Goal: Task Accomplishment & Management: Manage account settings

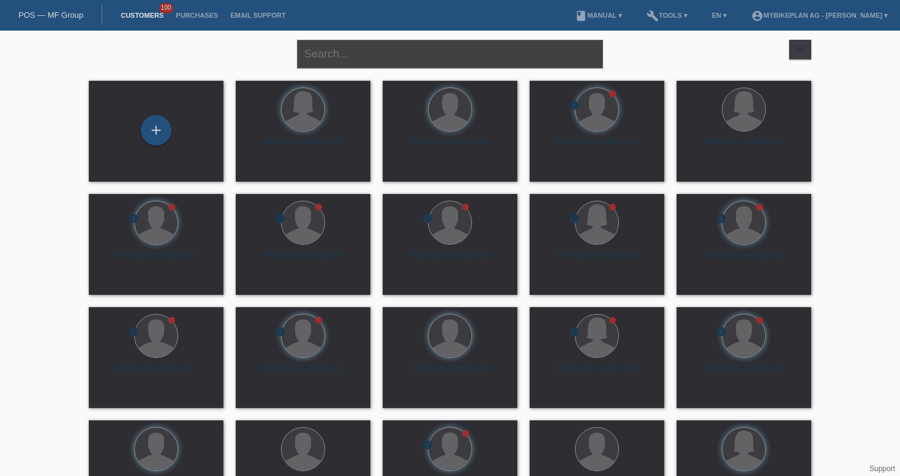
click at [336, 40] on input "text" at bounding box center [450, 54] width 306 height 29
paste input "43654539680 - Nicola Auderset, Raymon Trailray 180 Pro"
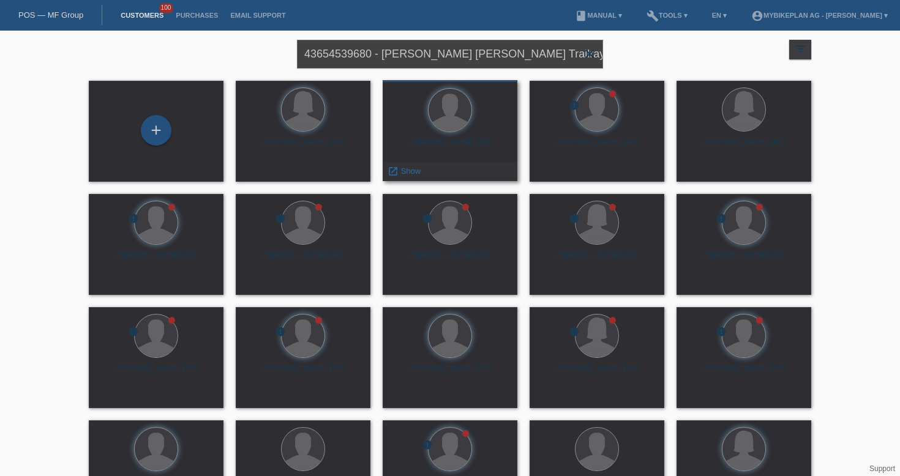
type input "43654539680 - Nicola Auderset, Raymon Trailray 180 Pro"
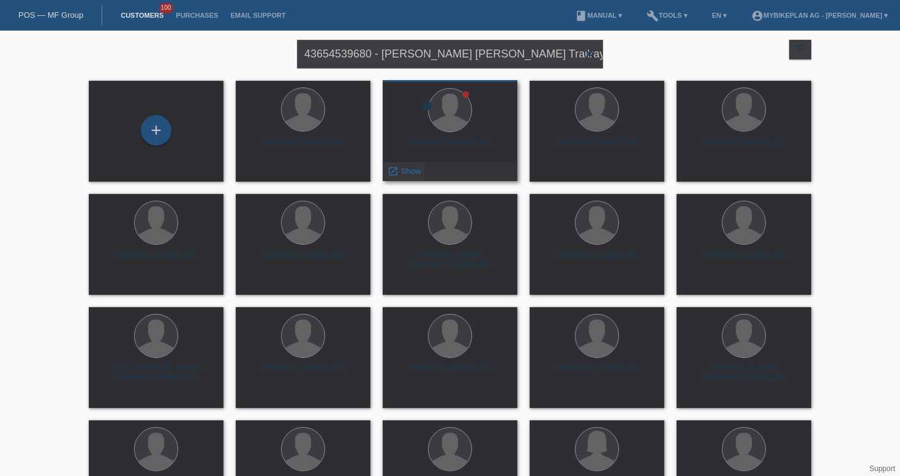
click at [396, 174] on icon "launch" at bounding box center [393, 171] width 11 height 11
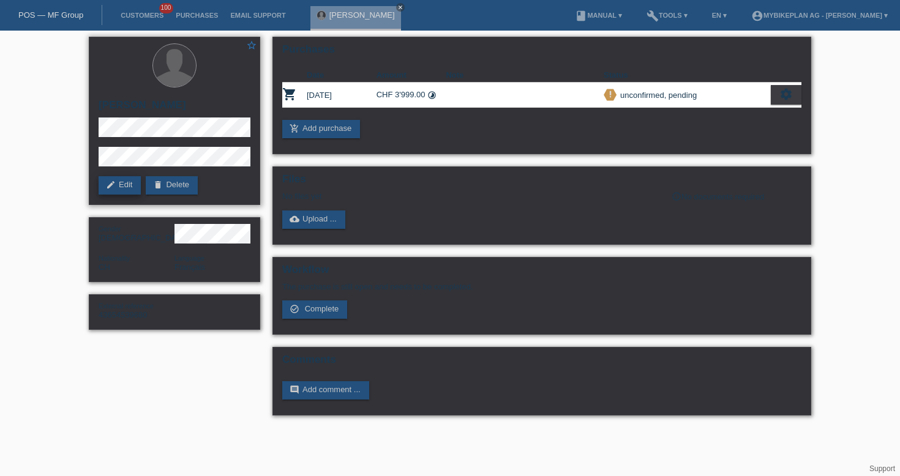
click at [120, 181] on link "edit Edit" at bounding box center [120, 185] width 42 height 18
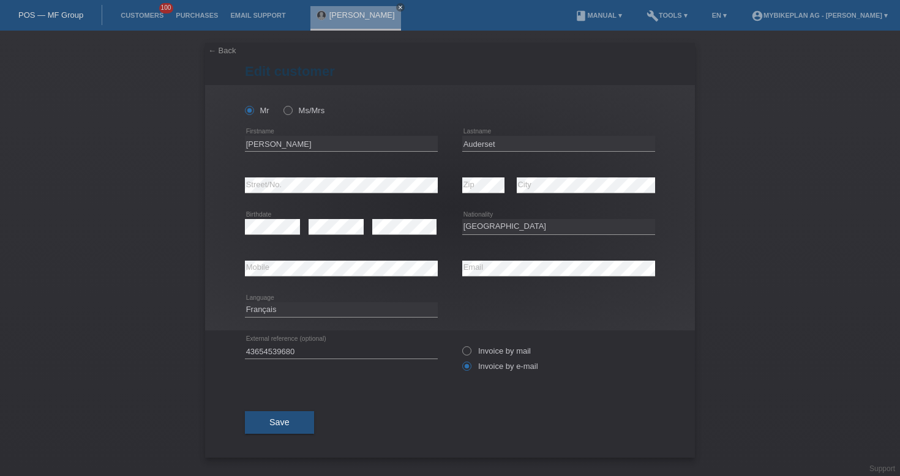
select select "CH"
click at [317, 142] on input "Nicola" at bounding box center [341, 143] width 193 height 15
type input "Nicola Thierry"
click at [290, 416] on button "Save" at bounding box center [279, 422] width 69 height 23
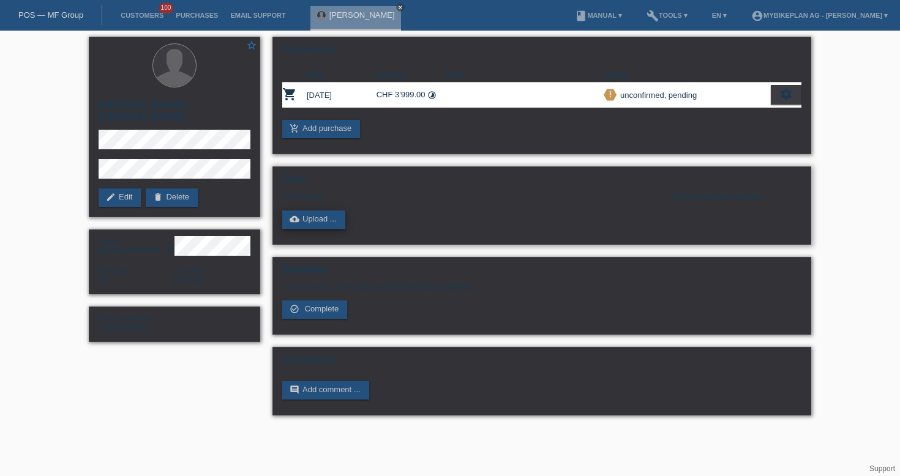
click at [313, 221] on link "cloud_upload Upload ..." at bounding box center [313, 220] width 63 height 18
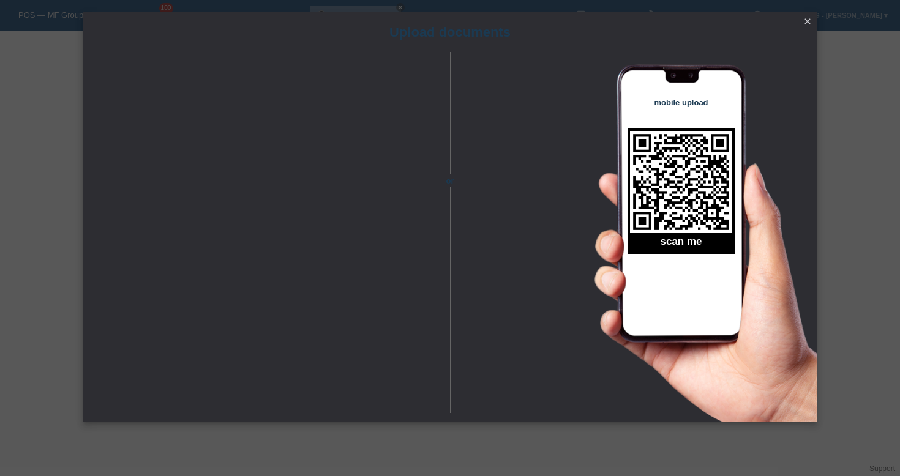
click at [808, 22] on icon "close" at bounding box center [808, 22] width 10 height 10
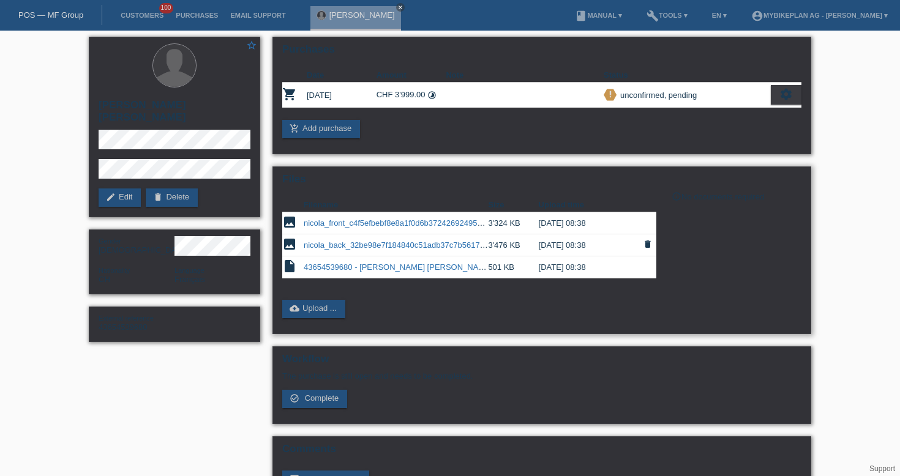
click at [385, 244] on link "nicola_back_32be98e7f184840c51adb37c7b5617c8.jpeg" at bounding box center [405, 245] width 202 height 9
click at [402, 225] on link "nicola_front_c4f5efbebf8e8a1f0d6b372426924957.jpeg" at bounding box center [401, 223] width 195 height 9
click at [75, 19] on link "POS — MF Group" at bounding box center [50, 14] width 65 height 9
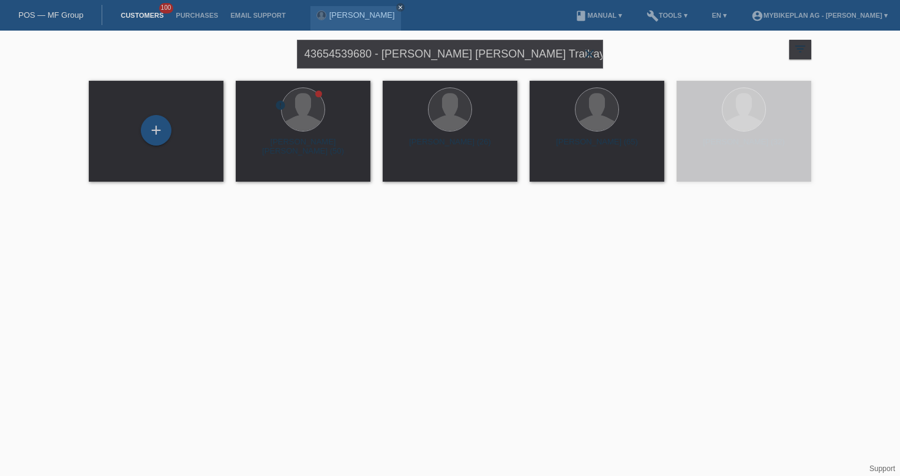
click at [589, 53] on icon "close" at bounding box center [589, 54] width 15 height 15
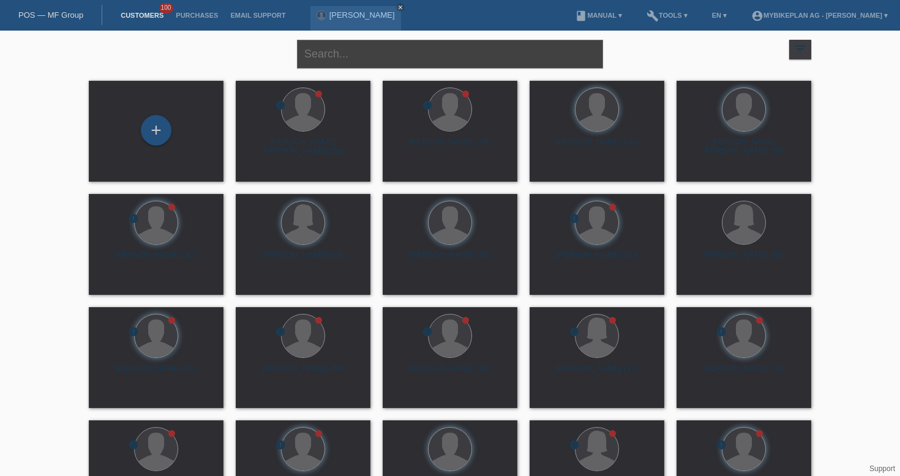
paste input "43854890893 - [PERSON_NAME] [PERSON_NAME]"
type input "43854890893 - [PERSON_NAME] [PERSON_NAME]"
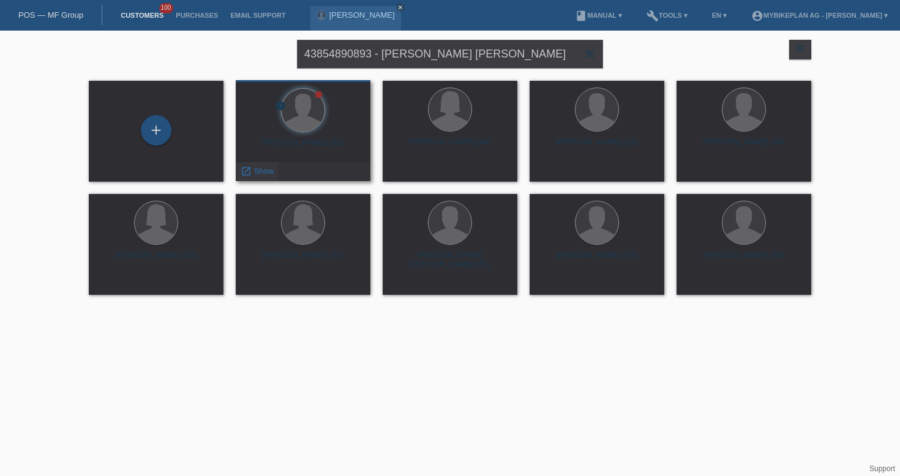
click at [259, 175] on span "Show" at bounding box center [264, 171] width 20 height 9
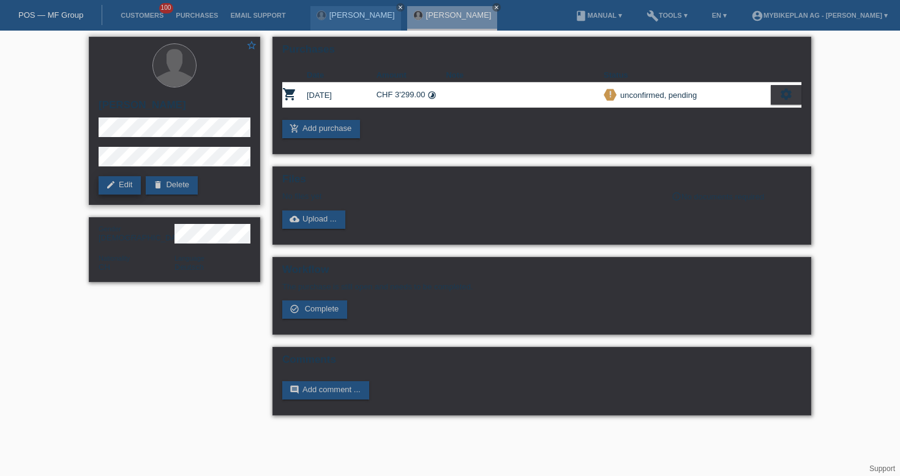
click at [123, 182] on link "edit Edit" at bounding box center [120, 185] width 42 height 18
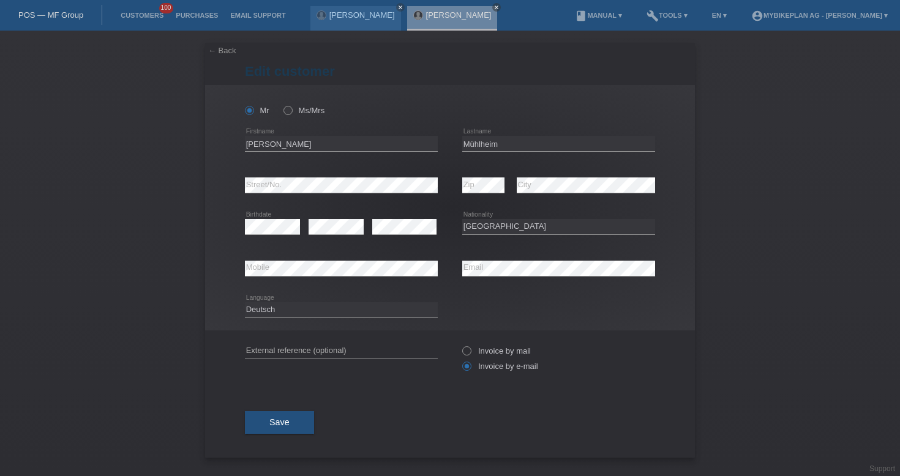
select select "CH"
click at [317, 138] on input "Dominique" at bounding box center [341, 143] width 193 height 15
click at [322, 152] on icon at bounding box center [341, 151] width 193 height 1
click at [321, 143] on input "Dominique" at bounding box center [341, 143] width 193 height 15
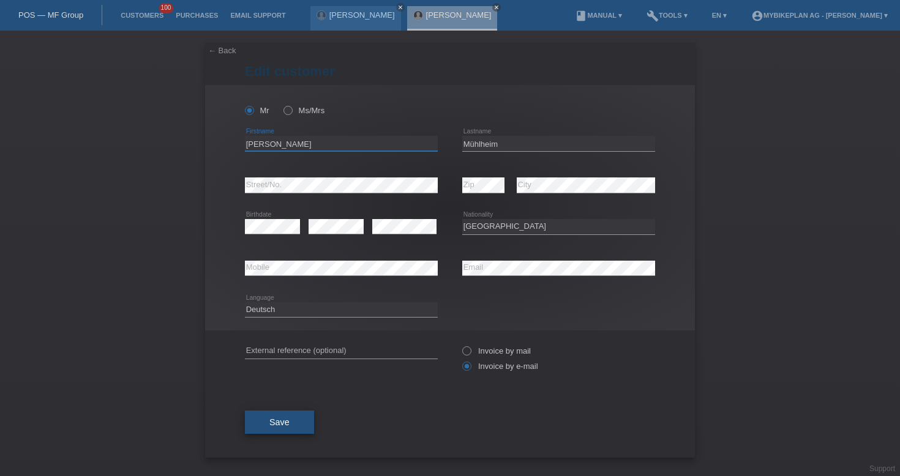
type input "[PERSON_NAME]"
click at [286, 413] on button "Save" at bounding box center [279, 422] width 69 height 23
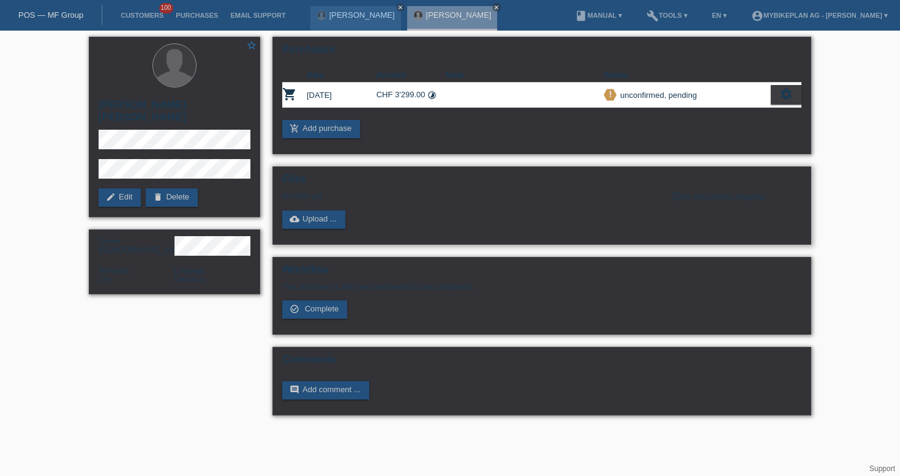
click at [289, 206] on div "Files No files yet info_outline No documents required cloud_upload Upload ..." at bounding box center [541, 206] width 539 height 78
click at [304, 219] on link "cloud_upload Upload ..." at bounding box center [313, 220] width 63 height 18
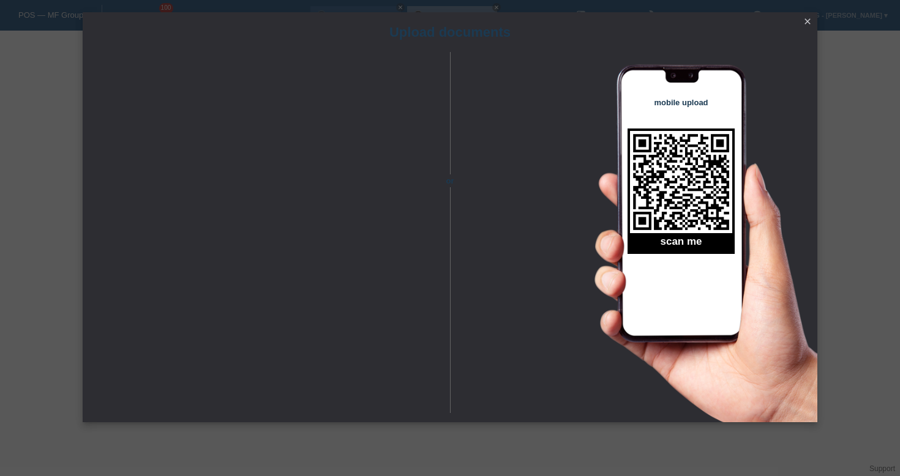
click at [810, 23] on icon "close" at bounding box center [808, 22] width 10 height 10
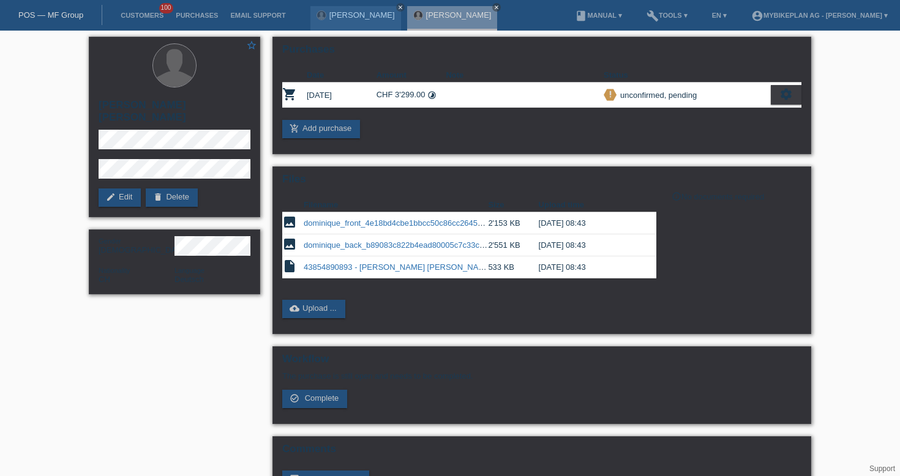
click at [64, 12] on link "POS — MF Group" at bounding box center [50, 14] width 65 height 9
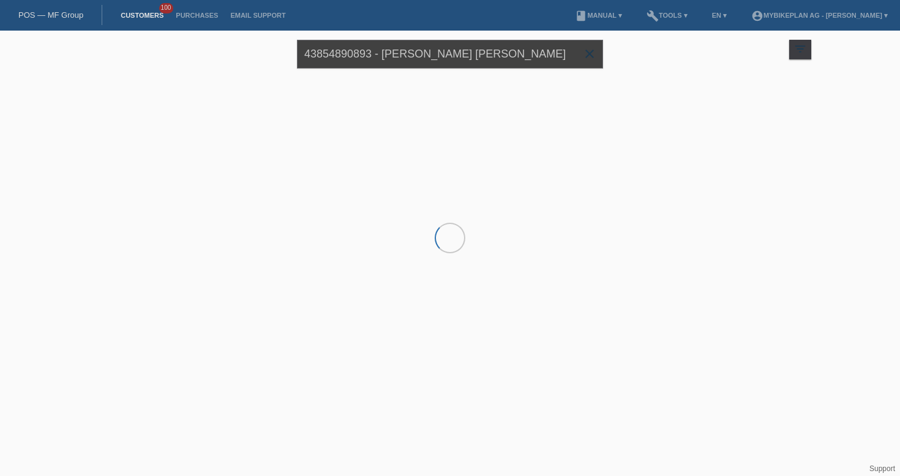
click at [368, 58] on input "43854890893 - [PERSON_NAME] [PERSON_NAME]" at bounding box center [450, 54] width 306 height 29
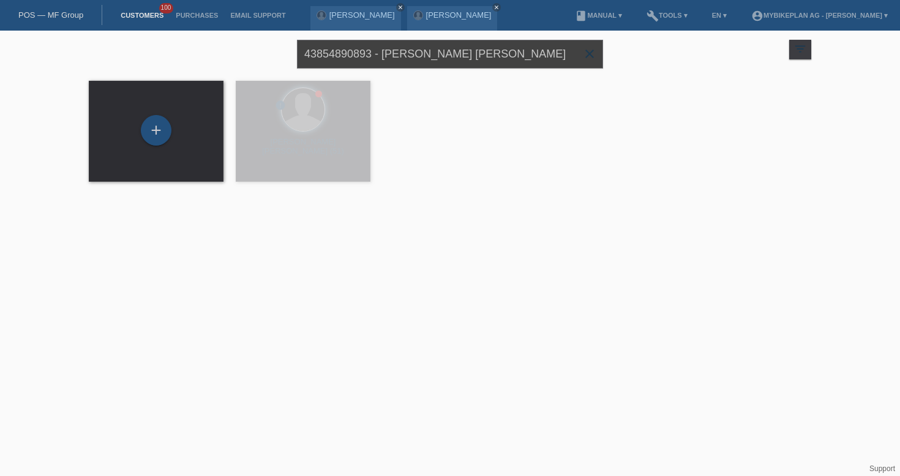
click at [368, 58] on input "43854890893 - [PERSON_NAME] [PERSON_NAME]" at bounding box center [450, 54] width 306 height 29
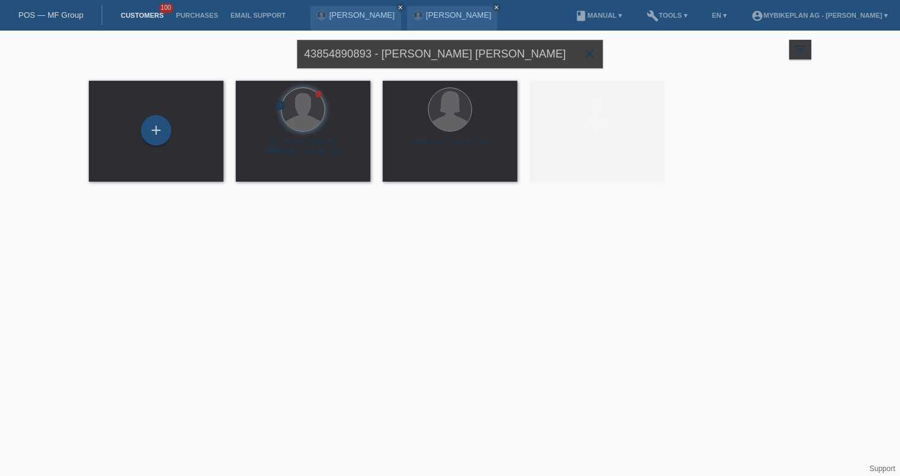
click at [368, 58] on input "43854890893 - [PERSON_NAME] [PERSON_NAME]" at bounding box center [450, 54] width 306 height 29
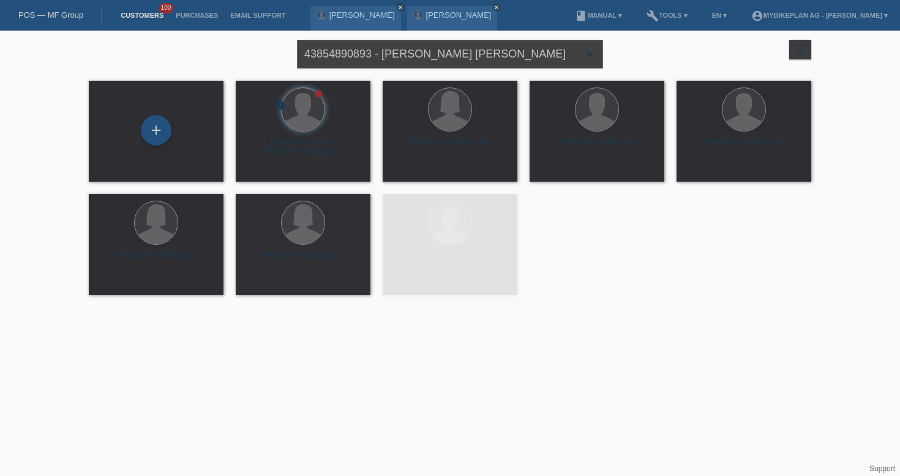
paste input "68207000 - [PERSON_NAME] [PERSON_NAME] Trailray 150 Ultra"
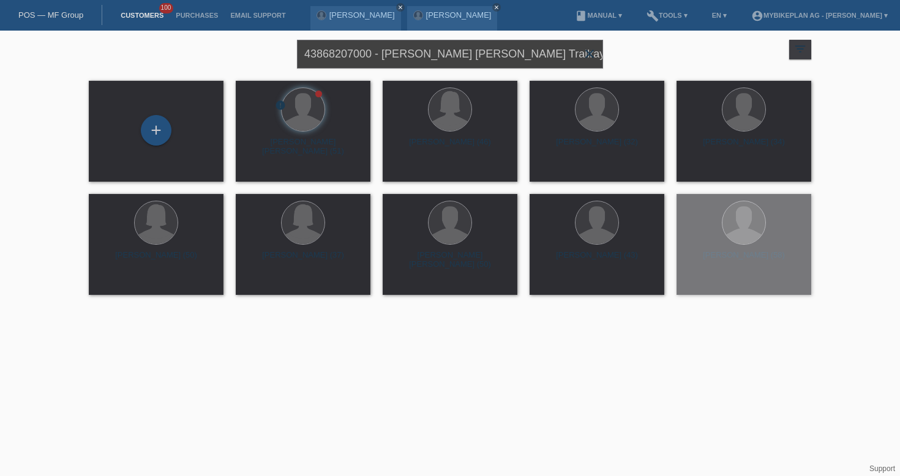
type input "43868207000 - [PERSON_NAME] [PERSON_NAME] Trailray 150 Ultra"
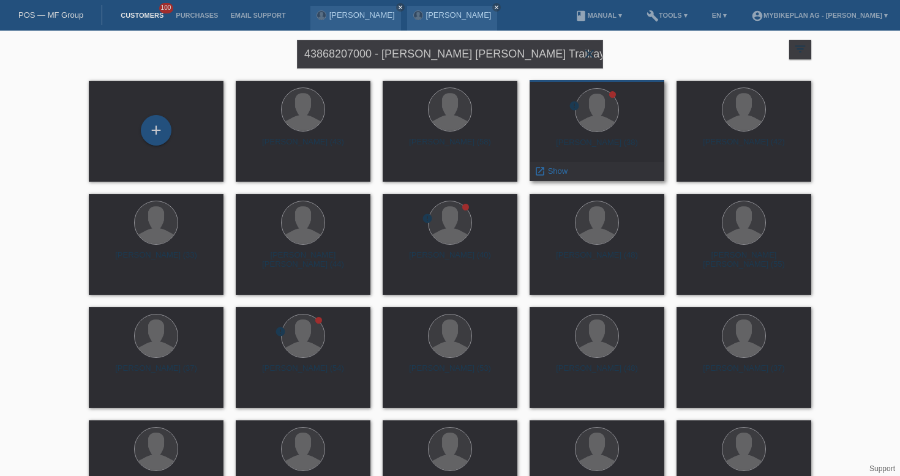
click at [565, 148] on div "[PERSON_NAME] (38)" at bounding box center [596, 148] width 115 height 20
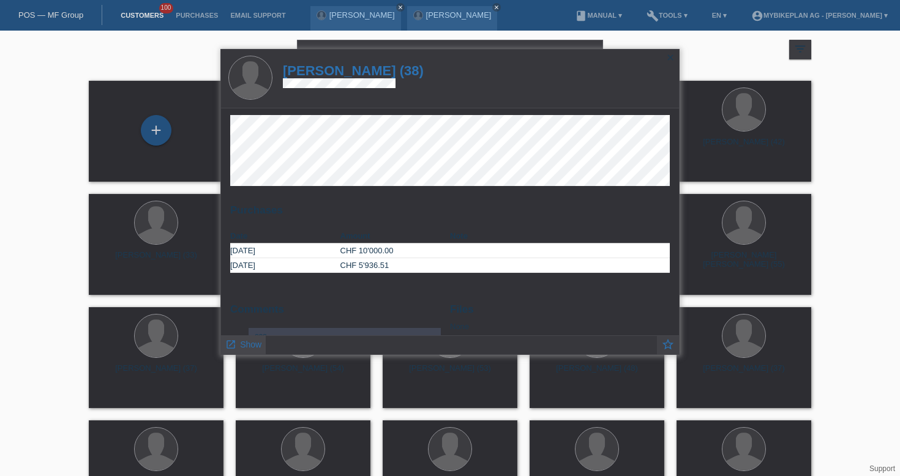
click at [254, 348] on span "Show" at bounding box center [250, 345] width 21 height 10
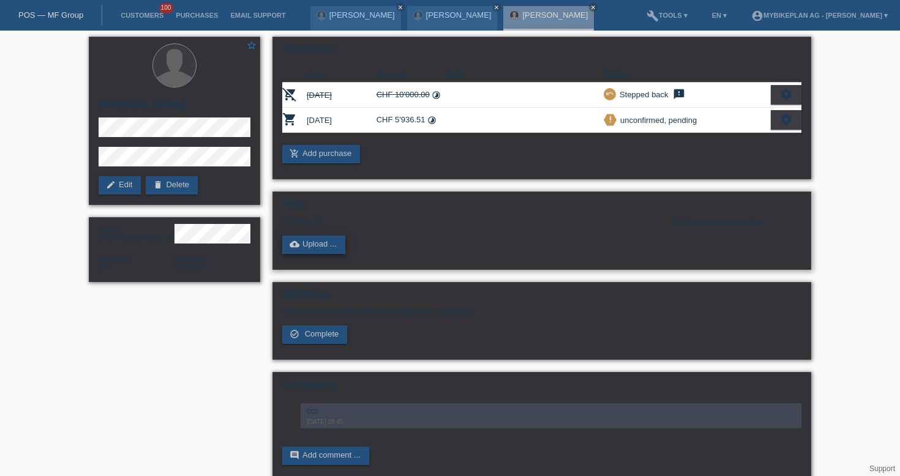
click at [319, 252] on link "cloud_upload Upload ..." at bounding box center [313, 245] width 63 height 18
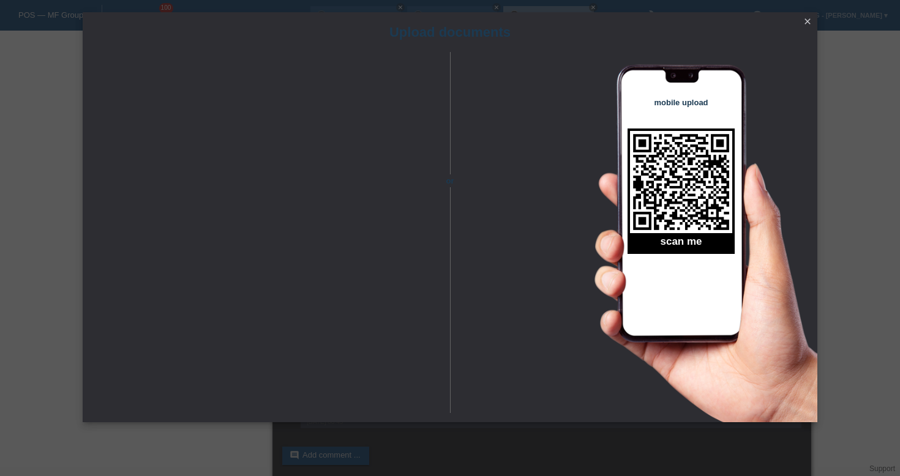
click at [806, 21] on icon "close" at bounding box center [808, 22] width 10 height 10
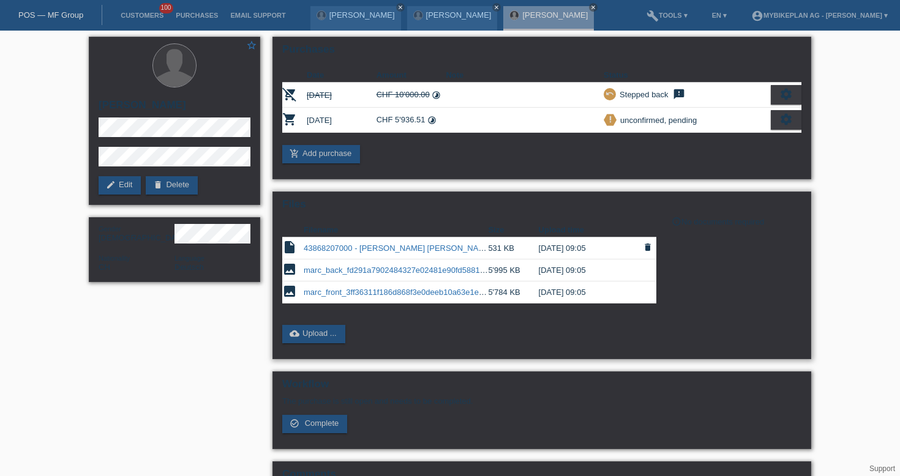
click at [381, 253] on link "43868207000 - [PERSON_NAME] [PERSON_NAME] Trailray 150 Ultra.pdf" at bounding box center [436, 248] width 265 height 9
click at [361, 296] on link "marc_front_3ff36311f186d868f3e0deeb10a63e1e.jpeg" at bounding box center [400, 292] width 192 height 9
click at [73, 13] on link "POS — MF Group" at bounding box center [50, 14] width 65 height 9
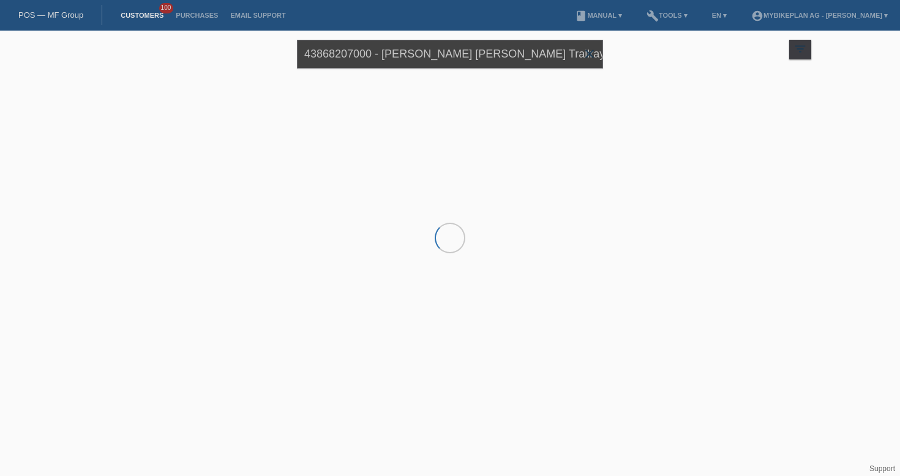
click at [388, 48] on input "43868207000 - [PERSON_NAME] [PERSON_NAME] Trailray 150 Ultra" at bounding box center [450, 54] width 306 height 29
paste input "78620849 - [PERSON_NAME], Allegro Allcity Urban Wave"
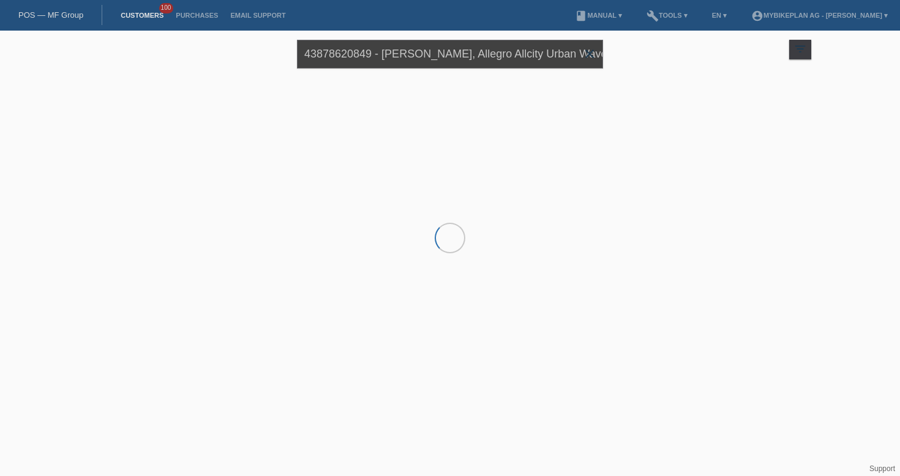
scroll to position [0, 25]
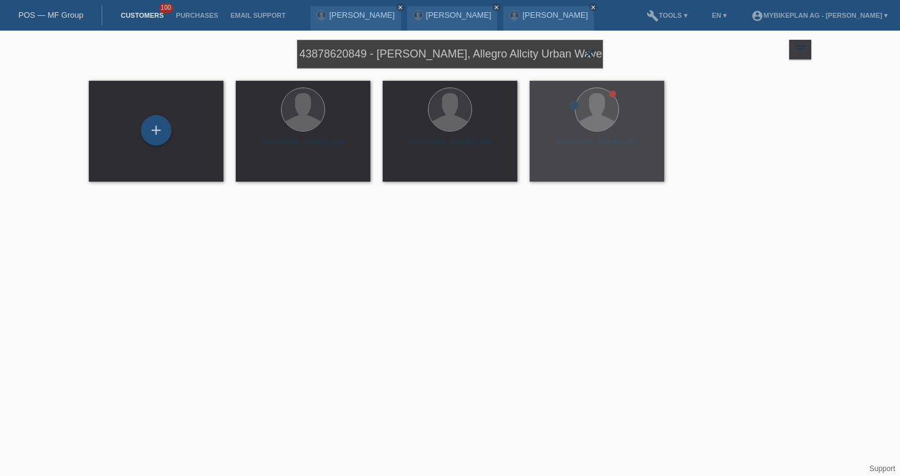
type input "43878620849 - [PERSON_NAME], Allegro Allcity Urban Wave"
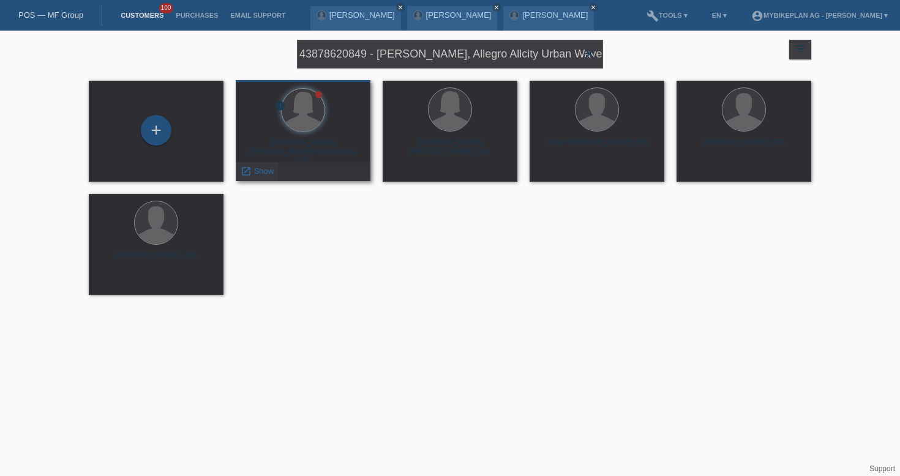
scroll to position [0, 0]
click at [265, 169] on span "Show" at bounding box center [264, 171] width 20 height 9
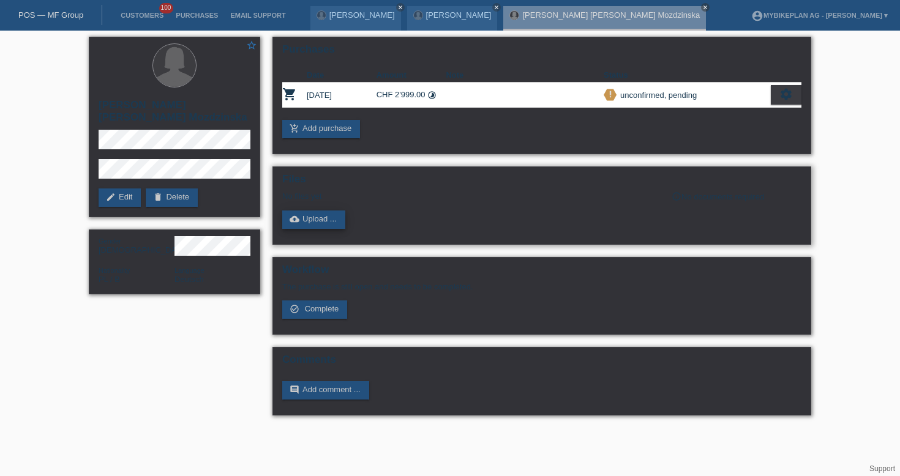
click at [310, 219] on link "cloud_upload Upload ..." at bounding box center [313, 220] width 63 height 18
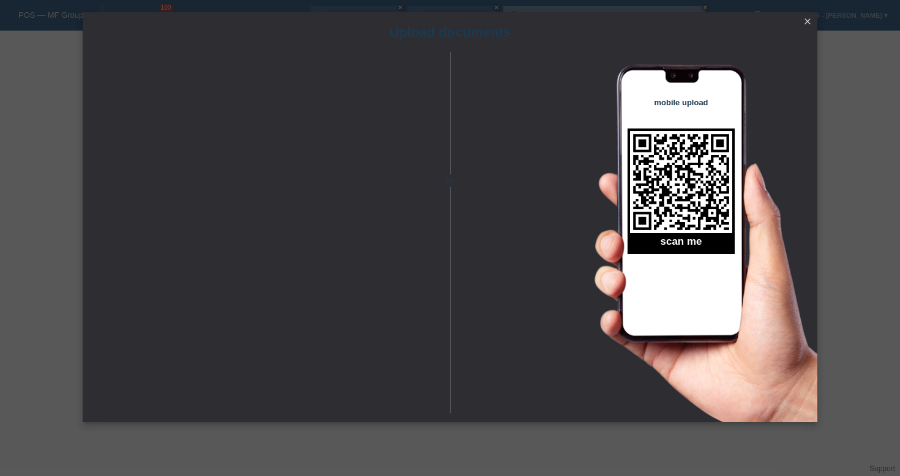
click at [805, 20] on icon "close" at bounding box center [808, 22] width 10 height 10
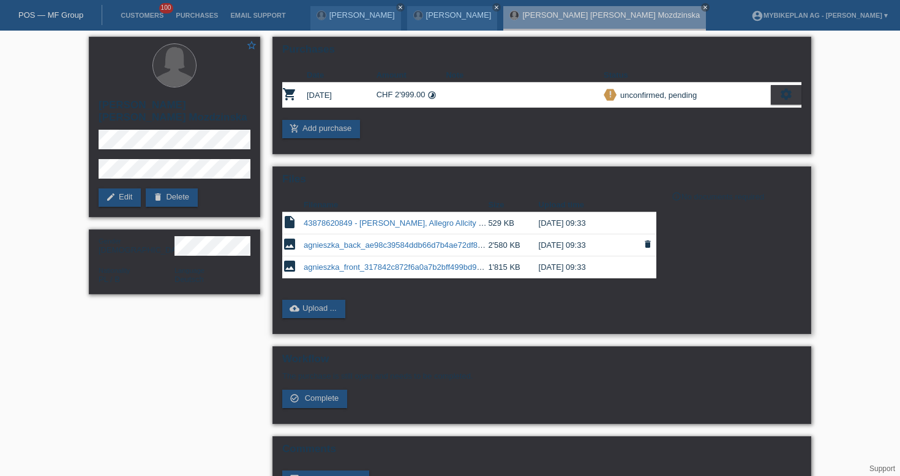
click at [372, 250] on link "agnieszka_back_ae98c39584ddb66d7b4ae72df8a0c85b.jpeg" at bounding box center [412, 245] width 217 height 9
click at [377, 267] on link "agnieszka_front_317842c872f6a0a7b2bff499bd9a59d9.jpeg" at bounding box center [410, 267] width 212 height 9
